Goal: Find specific page/section: Find specific page/section

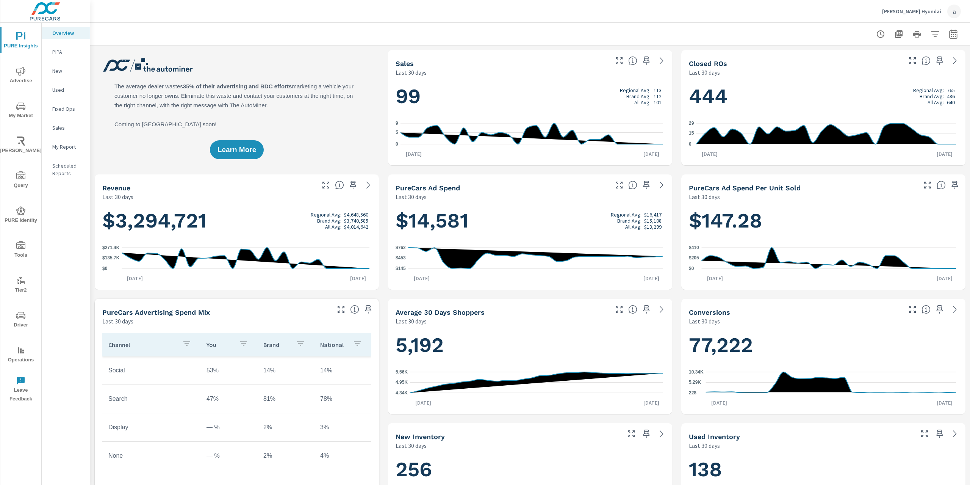
scroll to position [0, 0]
click at [17, 246] on icon "nav menu" at bounding box center [20, 245] width 9 height 9
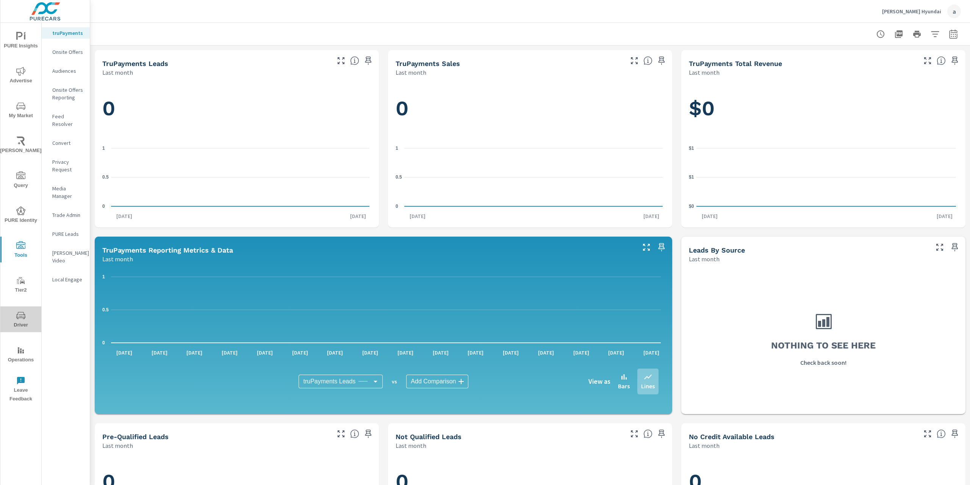
click at [20, 314] on icon "nav menu" at bounding box center [20, 314] width 9 height 7
